Goal: Task Accomplishment & Management: Complete application form

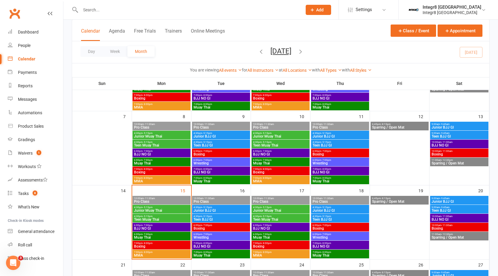
scroll to position [120, 0]
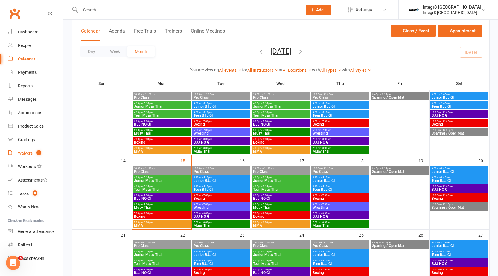
click at [33, 157] on link "Waivers 1" at bounding box center [35, 152] width 55 height 13
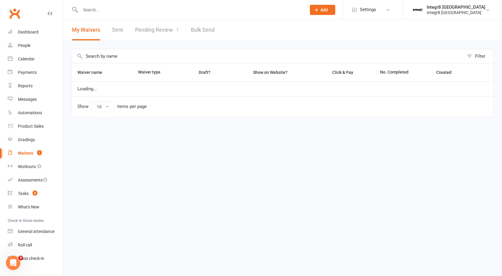
click at [159, 27] on link "Pending Review 1" at bounding box center [157, 30] width 44 height 21
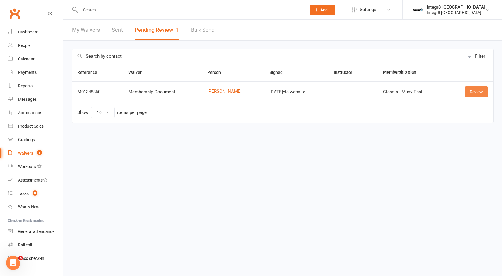
click at [476, 89] on link "Review" at bounding box center [476, 91] width 23 height 11
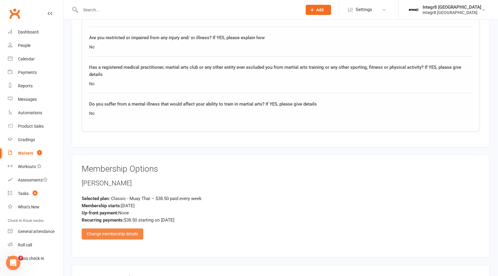
scroll to position [568, 0]
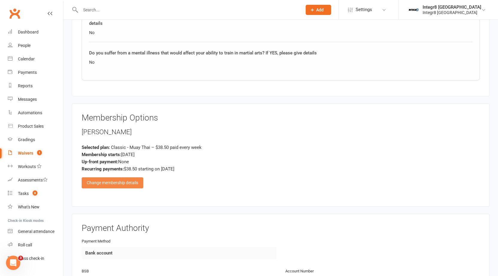
click at [121, 185] on div "Change membership details" at bounding box center [113, 182] width 62 height 11
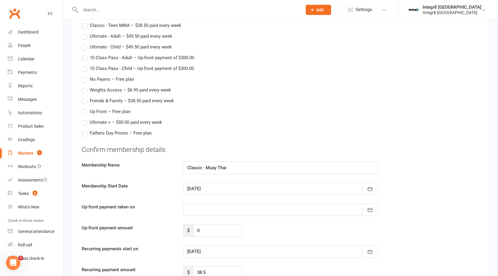
scroll to position [807, 0]
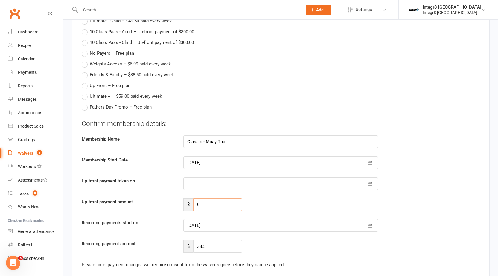
click at [213, 200] on input "0" at bounding box center [217, 204] width 49 height 13
drag, startPoint x: 213, startPoint y: 200, endPoint x: 191, endPoint y: 203, distance: 22.3
click at [191, 203] on div "$ 0" at bounding box center [212, 204] width 59 height 13
type input "88.5"
click at [227, 227] on div at bounding box center [280, 225] width 195 height 13
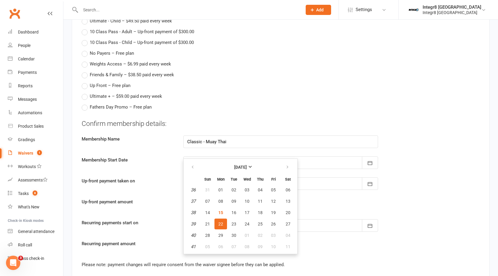
click at [218, 223] on span "22" at bounding box center [220, 223] width 5 height 5
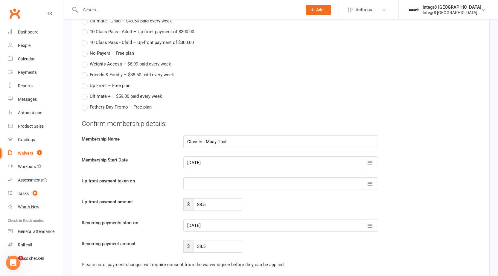
click at [226, 179] on div at bounding box center [280, 183] width 195 height 13
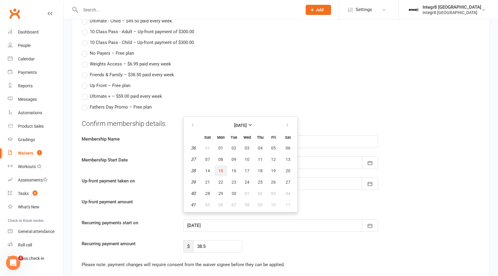
click at [220, 166] on button "15" at bounding box center [220, 170] width 13 height 11
type input "[DATE]"
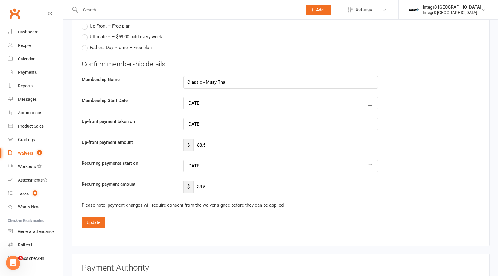
scroll to position [867, 0]
click at [88, 223] on button "Update" at bounding box center [94, 222] width 24 height 11
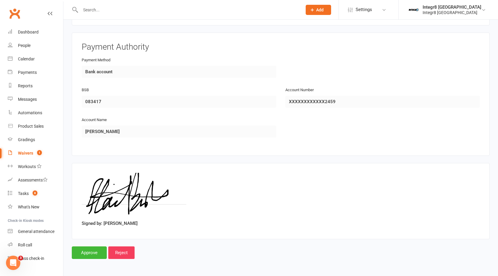
scroll to position [749, 0]
click at [97, 248] on input "Approve" at bounding box center [89, 253] width 35 height 13
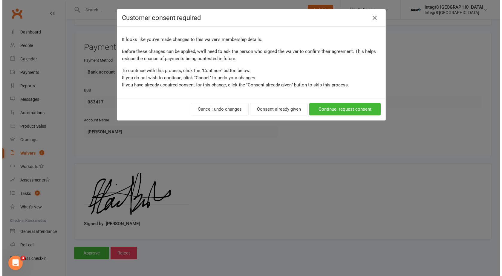
scroll to position [741, 0]
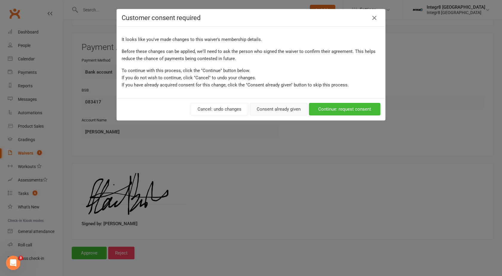
click at [280, 107] on button "Consent already given" at bounding box center [279, 109] width 58 height 13
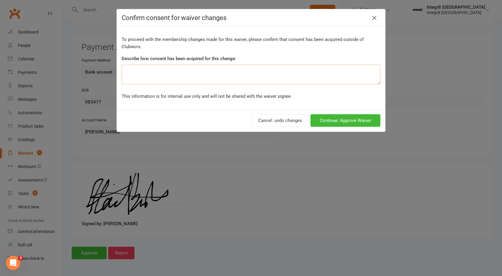
click at [229, 79] on textarea at bounding box center [251, 75] width 259 height 20
type textarea "spoke via phone"
click at [328, 121] on button "Continue: Approve Waiver" at bounding box center [346, 120] width 70 height 13
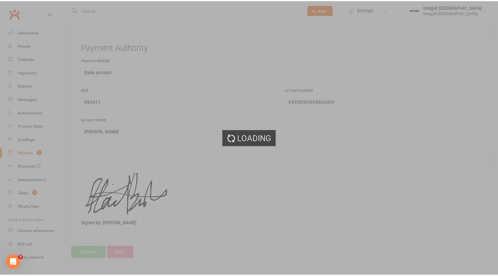
scroll to position [749, 0]
